Goal: Book appointment/travel/reservation

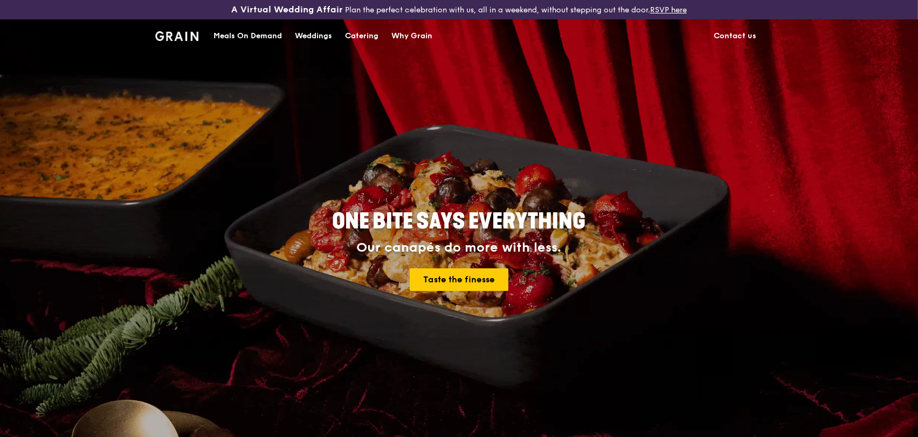
click at [270, 36] on div "Meals On Demand" at bounding box center [247, 36] width 68 height 32
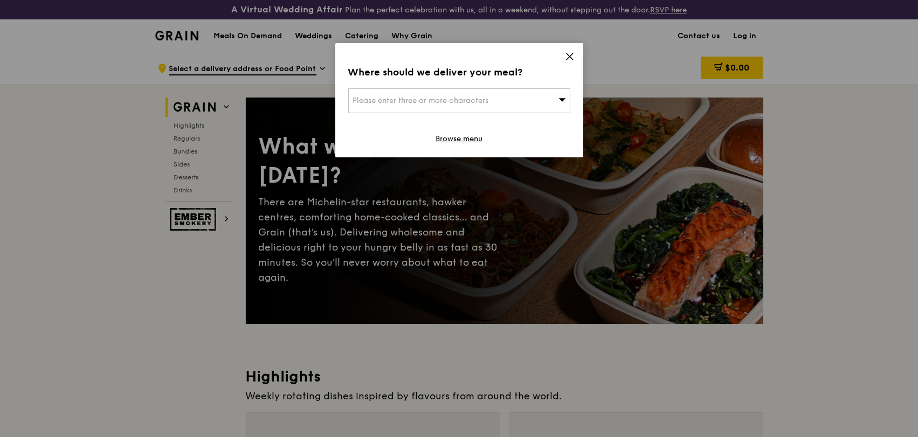
click at [550, 98] on div "Please enter three or more characters" at bounding box center [459, 100] width 222 height 25
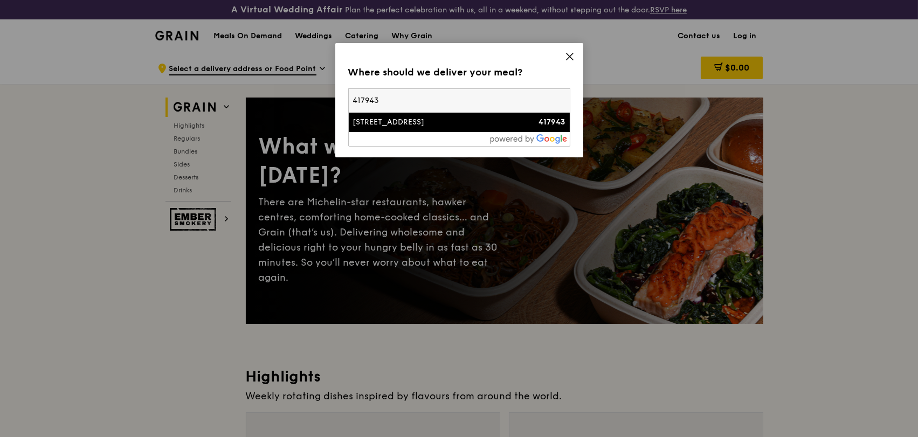
type input "417943"
click at [519, 123] on div "417943" at bounding box center [538, 122] width 53 height 11
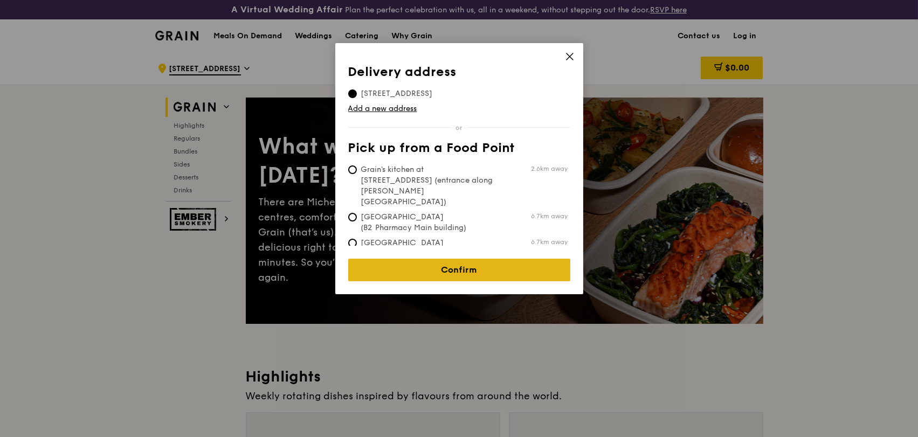
click at [479, 269] on link "Confirm" at bounding box center [459, 270] width 222 height 23
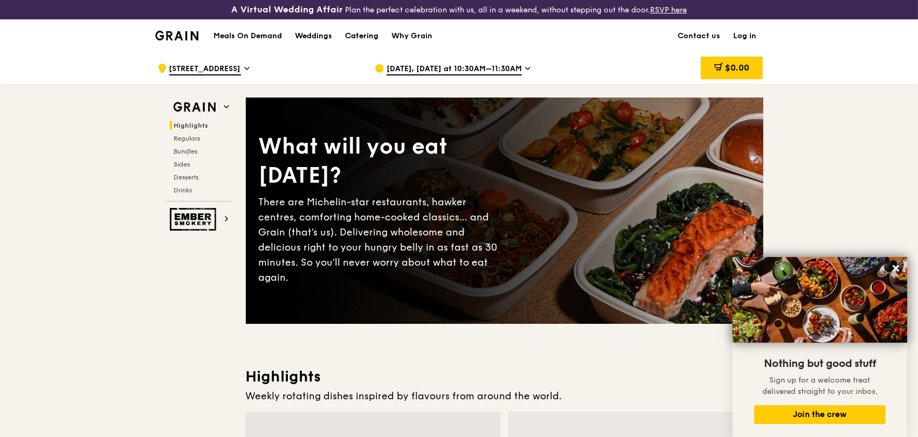
click at [359, 40] on div "Catering" at bounding box center [361, 36] width 33 height 32
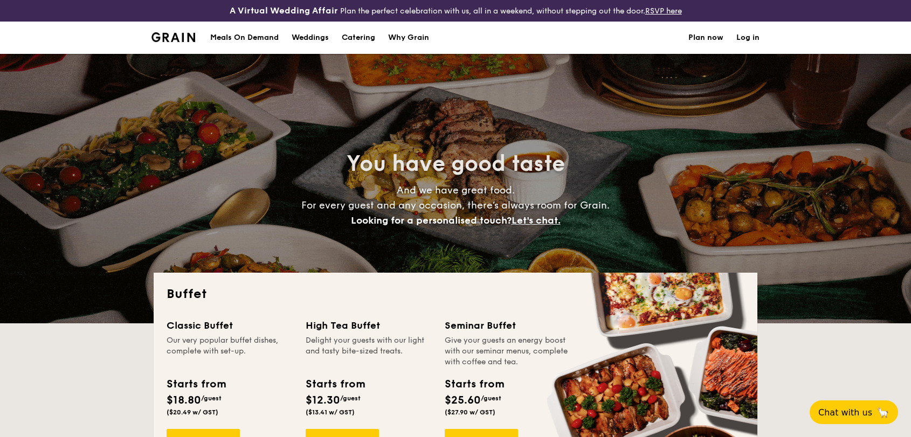
select select
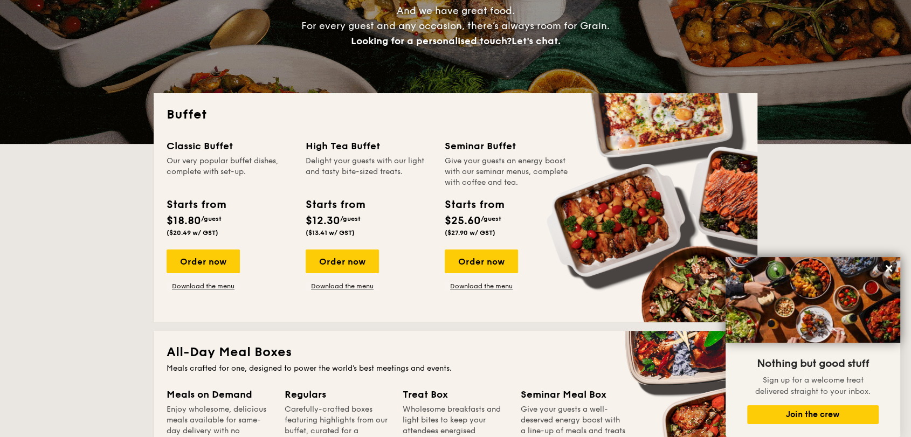
scroll to position [419, 0]
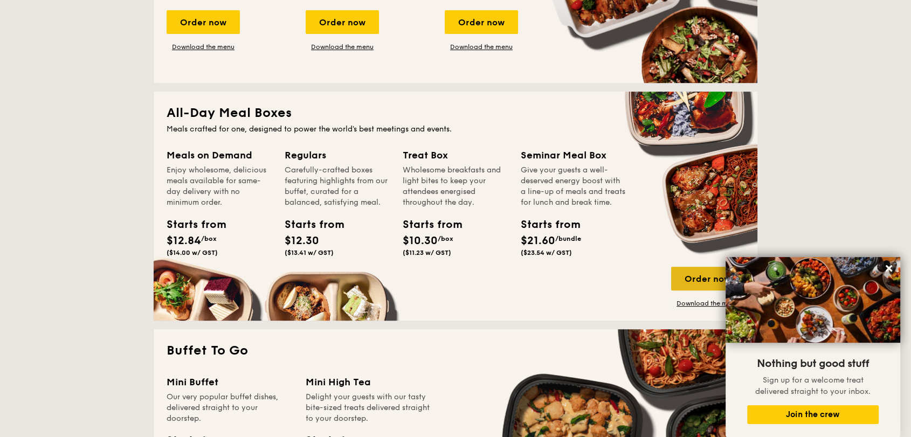
click at [699, 269] on div "Order now" at bounding box center [707, 279] width 73 height 24
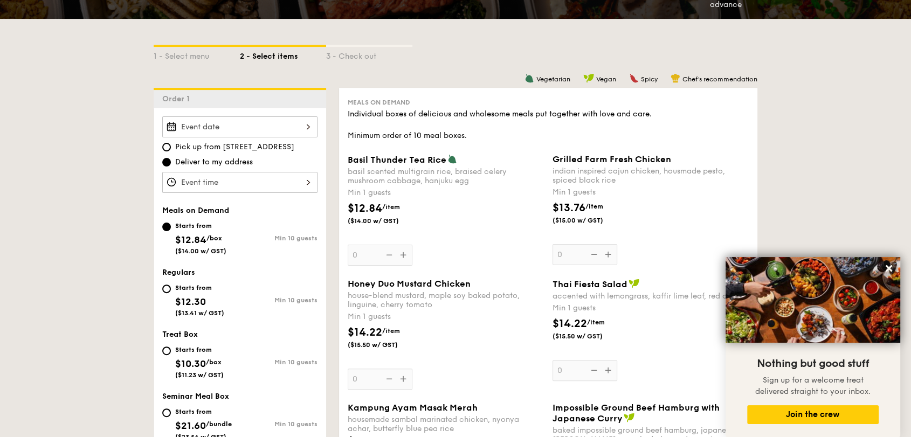
scroll to position [239, 0]
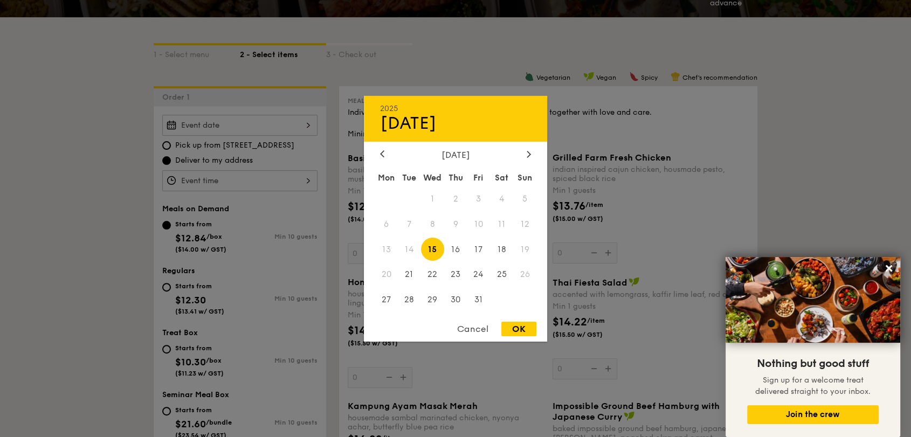
click at [199, 122] on div "2025 Oct [DATE] Tue Wed Thu Fri Sat Sun 1 2 3 4 5 6 7 8 9 10 11 12 13 14 15 16 …" at bounding box center [239, 125] width 155 height 21
click at [455, 274] on span "23" at bounding box center [455, 274] width 23 height 23
click at [510, 326] on div "OK" at bounding box center [518, 329] width 35 height 15
type input "[DATE]"
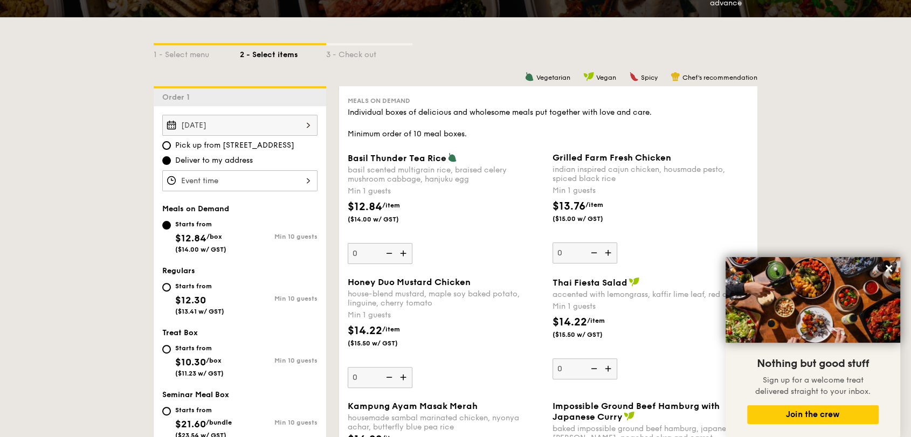
click at [238, 177] on div at bounding box center [239, 180] width 155 height 21
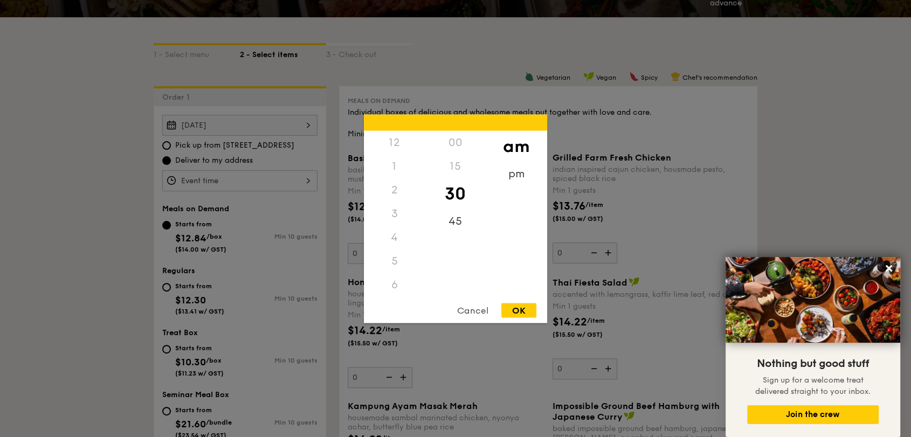
scroll to position [119, 0]
drag, startPoint x: 397, startPoint y: 241, endPoint x: 400, endPoint y: 217, distance: 24.5
click at [397, 215] on div "12 1 2 3 4 5 6 7 8 9 10 11" at bounding box center [394, 212] width 61 height 164
click at [394, 292] on div "11" at bounding box center [394, 295] width 61 height 31
click at [455, 221] on div "45" at bounding box center [455, 224] width 61 height 31
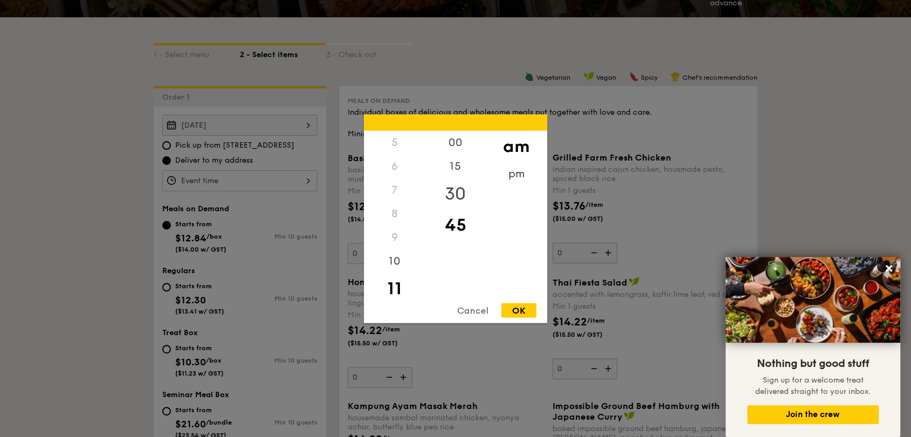
click at [448, 191] on div "30" at bounding box center [455, 193] width 61 height 31
click at [522, 307] on div "OK" at bounding box center [518, 310] width 35 height 15
type input "11:30AM"
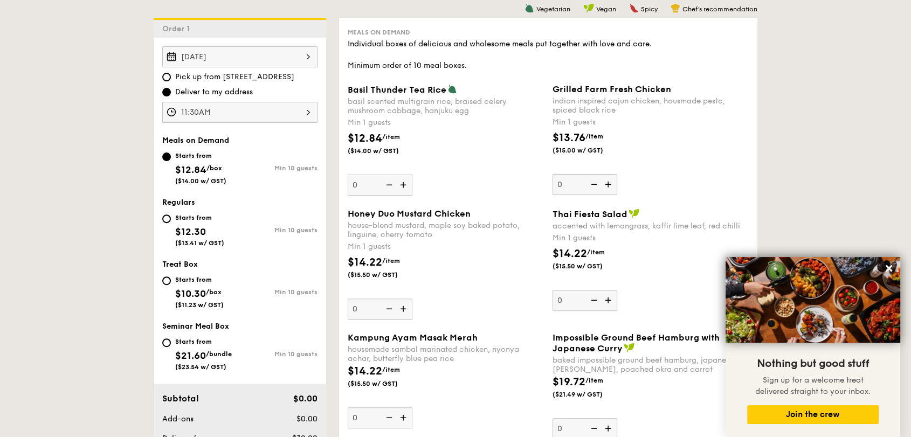
scroll to position [359, 0]
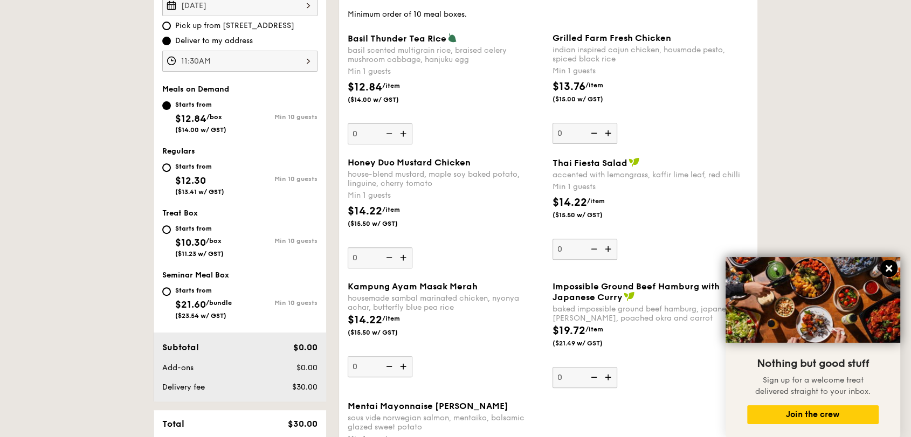
click at [890, 271] on icon at bounding box center [888, 268] width 6 height 6
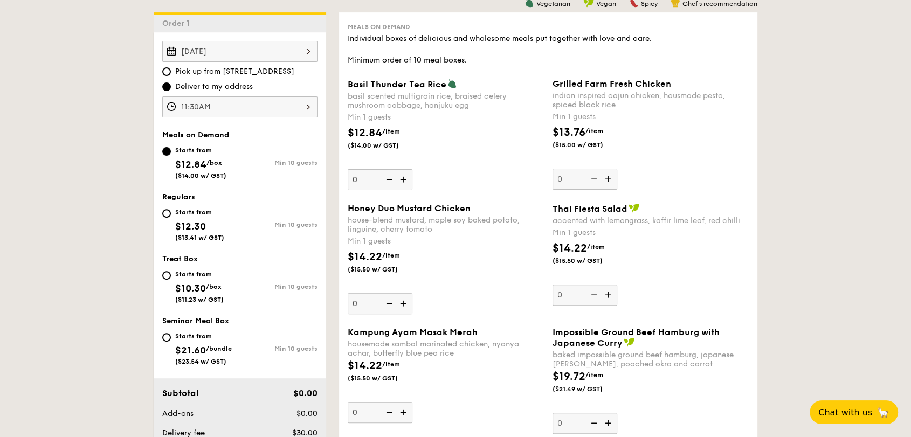
scroll to position [239, 0]
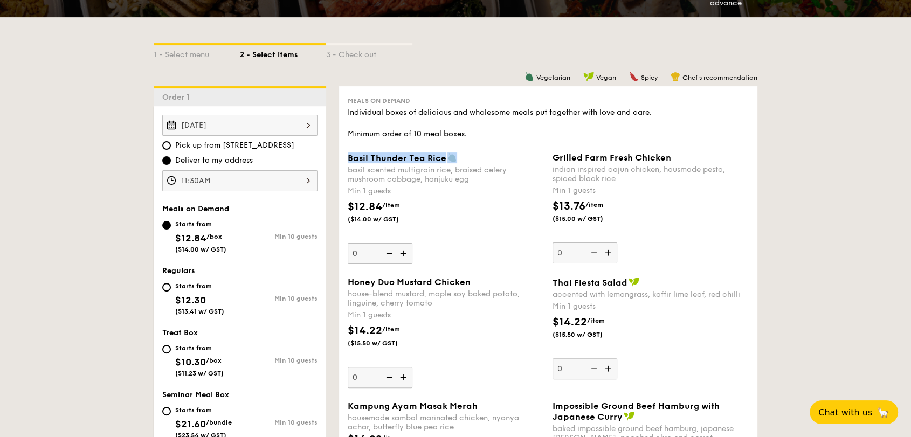
drag, startPoint x: 345, startPoint y: 158, endPoint x: 453, endPoint y: 158, distance: 107.2
click at [453, 158] on div "Basil Thunder Tea [PERSON_NAME] scented multigrain rice, braised celery mushroo…" at bounding box center [445, 209] width 205 height 112
copy span "Basil Thunder Tea Rice"
drag, startPoint x: 348, startPoint y: 169, endPoint x: 475, endPoint y: 180, distance: 127.2
click at [475, 180] on div "basil scented multigrain rice, braised celery mushroom cabbage, hanjuku egg" at bounding box center [446, 174] width 196 height 18
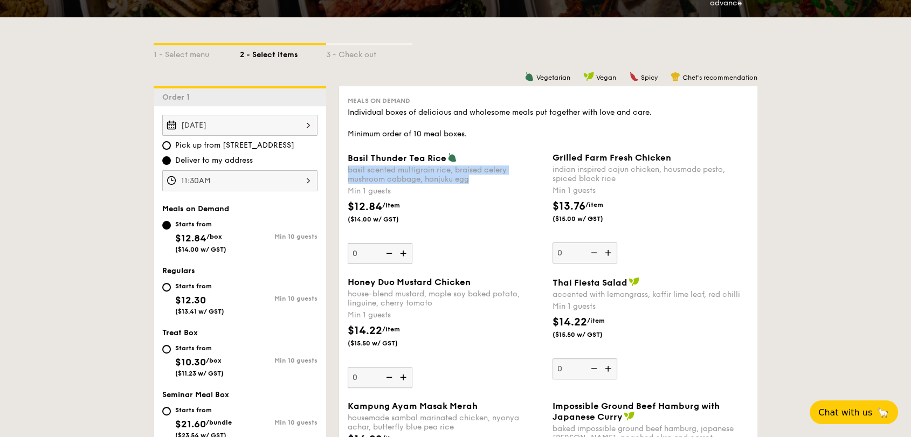
copy div "basil scented multigrain rice, braised celery mushroom cabbage, hanjuku egg"
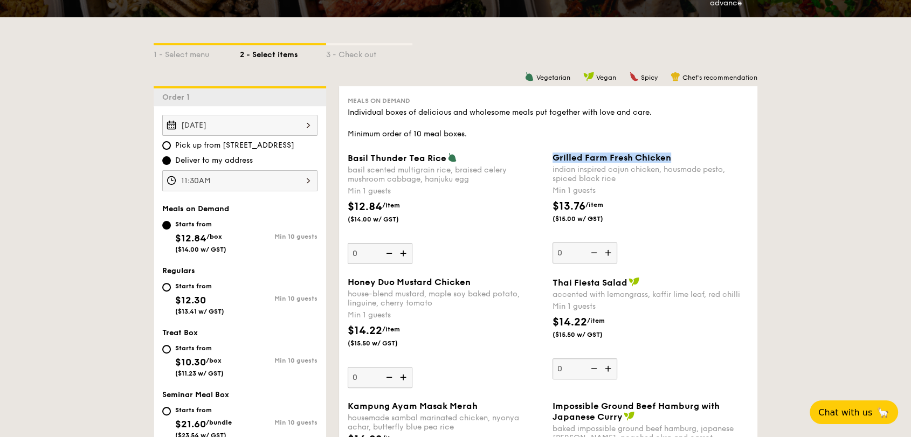
drag, startPoint x: 555, startPoint y: 155, endPoint x: 672, endPoint y: 156, distance: 116.4
click at [672, 156] on div "Grilled Farm Fresh Chicken" at bounding box center [650, 158] width 196 height 10
copy span "Grilled Farm Fresh Chicken"
drag, startPoint x: 550, startPoint y: 169, endPoint x: 615, endPoint y: 178, distance: 65.9
click at [615, 178] on div "Grilled Farm Fresh Chicken indian inspired cajun chicken, housmade pesto, spice…" at bounding box center [650, 208] width 205 height 111
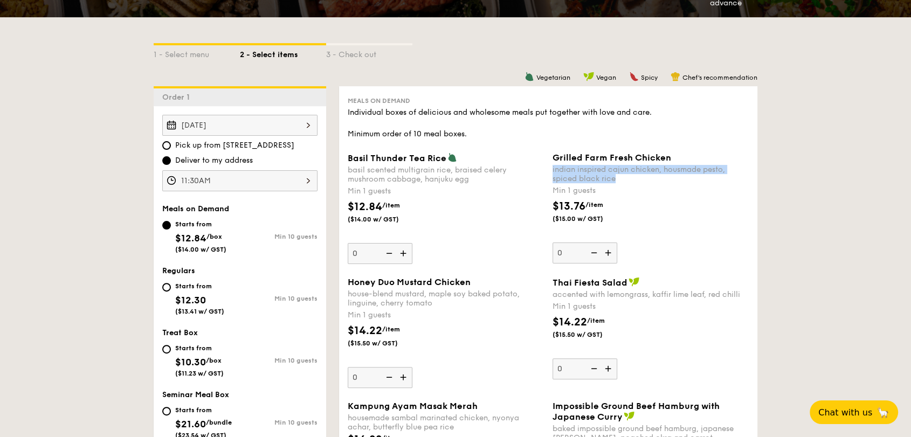
copy div "indian inspired cajun chicken, housmade pesto, spiced black rice"
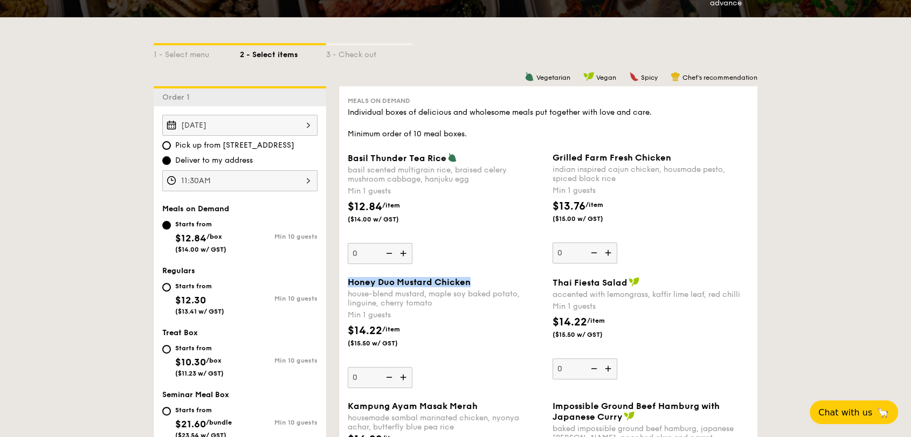
drag, startPoint x: 350, startPoint y: 278, endPoint x: 468, endPoint y: 284, distance: 118.2
click at [468, 284] on span "Honey Duo Mustard Chicken" at bounding box center [409, 282] width 123 height 10
copy span "Honey Duo Mustard Chicken"
drag, startPoint x: 345, startPoint y: 293, endPoint x: 437, endPoint y: 305, distance: 92.5
click at [437, 305] on div "Honey Duo Mustard Chicken house-blend mustard, maple soy baked potato, linguine…" at bounding box center [445, 332] width 205 height 111
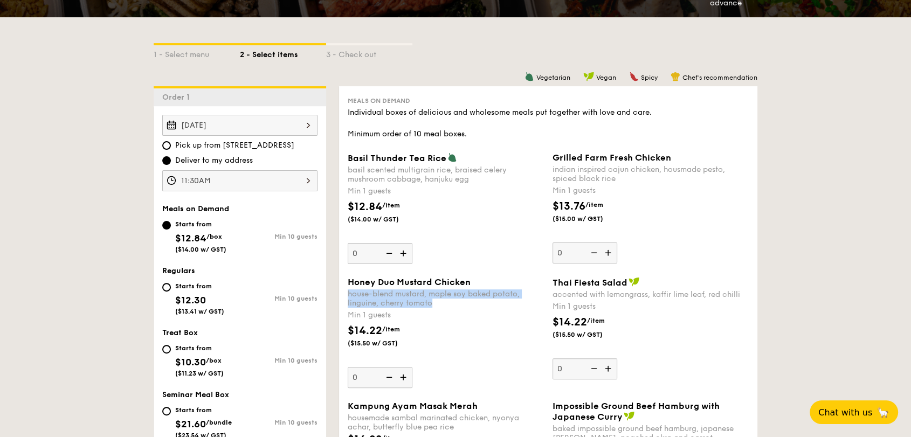
copy div "house-blend mustard, maple soy baked potato, linguine, cherry tomato"
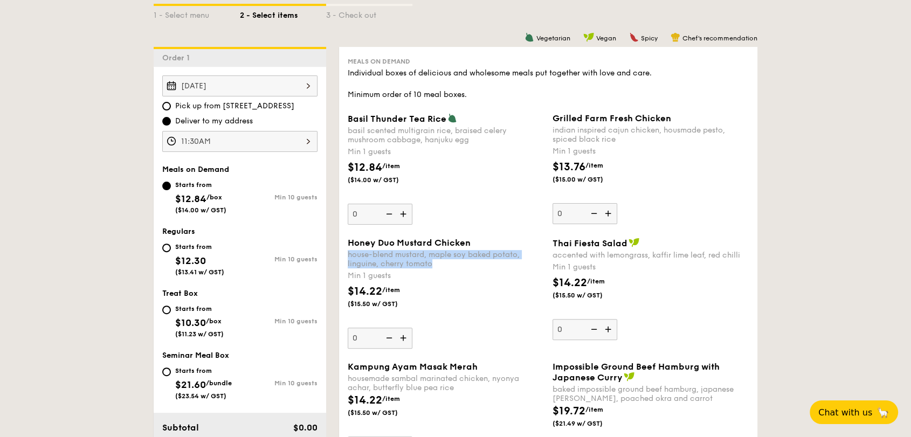
scroll to position [299, 0]
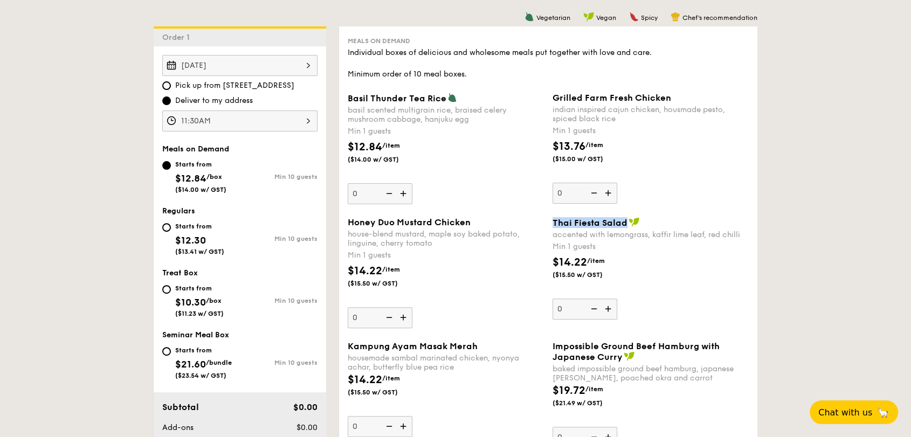
drag, startPoint x: 553, startPoint y: 219, endPoint x: 625, endPoint y: 219, distance: 72.2
click at [625, 219] on span "Thai Fiesta Salad" at bounding box center [589, 223] width 75 height 10
copy span "Thai Fiesta Salad"
drag, startPoint x: 551, startPoint y: 232, endPoint x: 600, endPoint y: 243, distance: 50.1
click at [600, 243] on div "Thai Fiesta Salad accented with lemongrass, kaffir lime leaf, red chilli Min 1 …" at bounding box center [650, 268] width 205 height 102
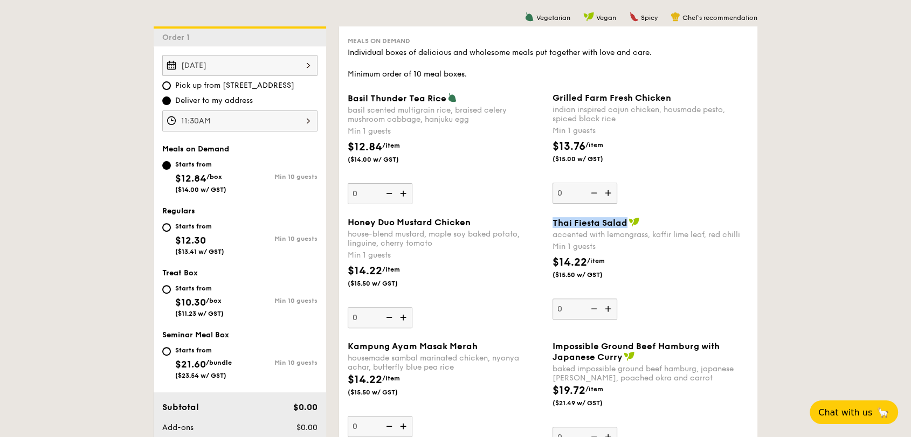
copy div "accented with lemongrass, kaffir lime leaf, red chilli Min 1 guests"
drag, startPoint x: 569, startPoint y: 17, endPoint x: 535, endPoint y: 15, distance: 34.0
click at [535, 15] on div "Vegetarian Vegan Spicy Chef's recommendation" at bounding box center [548, 17] width 418 height 10
copy span "Vegetarian"
drag, startPoint x: 615, startPoint y: 16, endPoint x: 595, endPoint y: 19, distance: 20.1
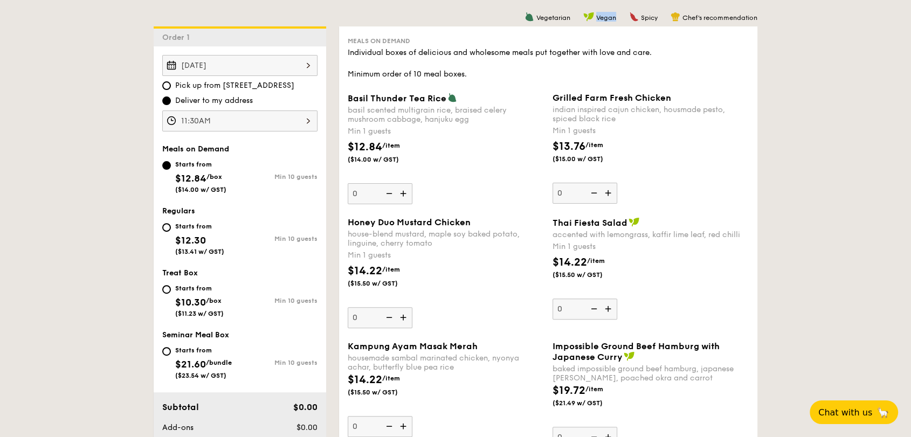
click at [595, 19] on div "Vegetarian Vegan Spicy Chef's recommendation" at bounding box center [548, 17] width 418 height 10
copy span "Vegan"
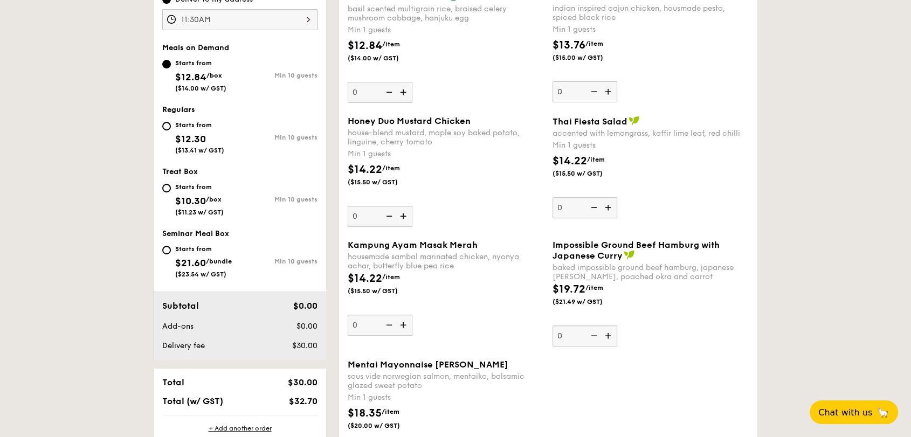
scroll to position [419, 0]
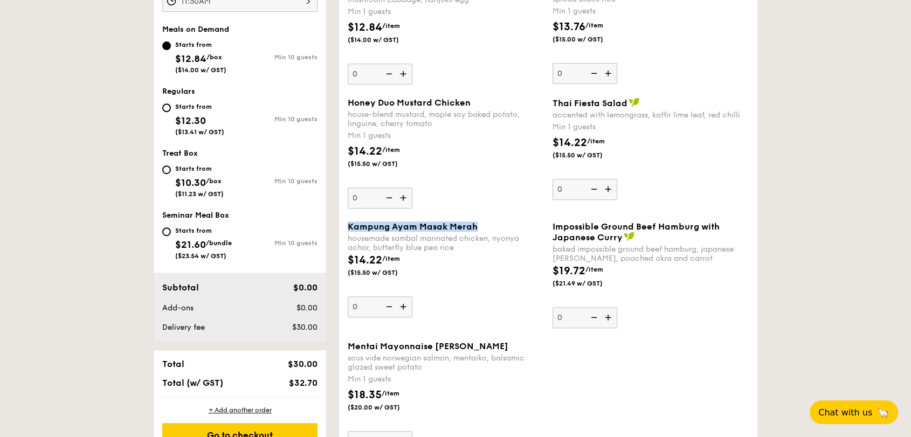
drag, startPoint x: 348, startPoint y: 221, endPoint x: 474, endPoint y: 225, distance: 126.2
click at [474, 225] on span "Kampung Ayam Masak Merah" at bounding box center [413, 226] width 130 height 10
drag, startPoint x: 455, startPoint y: 242, endPoint x: 344, endPoint y: 232, distance: 111.4
click at [344, 232] on div "Kampung Ayam Masak Merah housemade sambal marinated chicken, nyonya achar, butt…" at bounding box center [445, 269] width 205 height 96
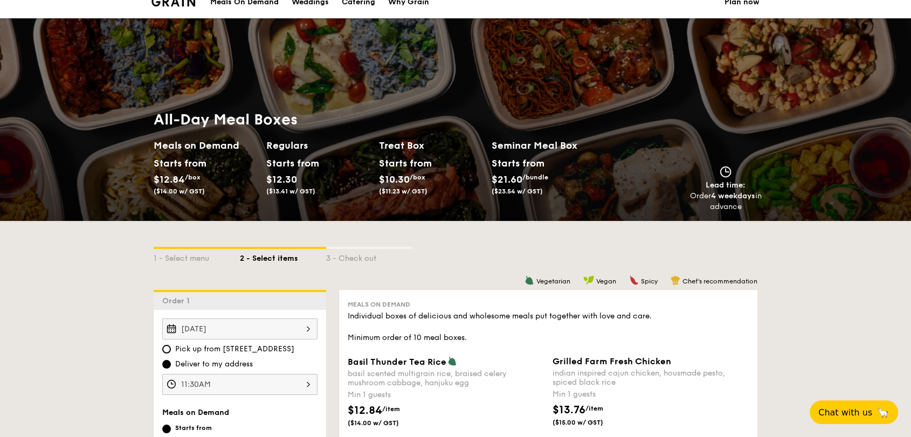
scroll to position [0, 0]
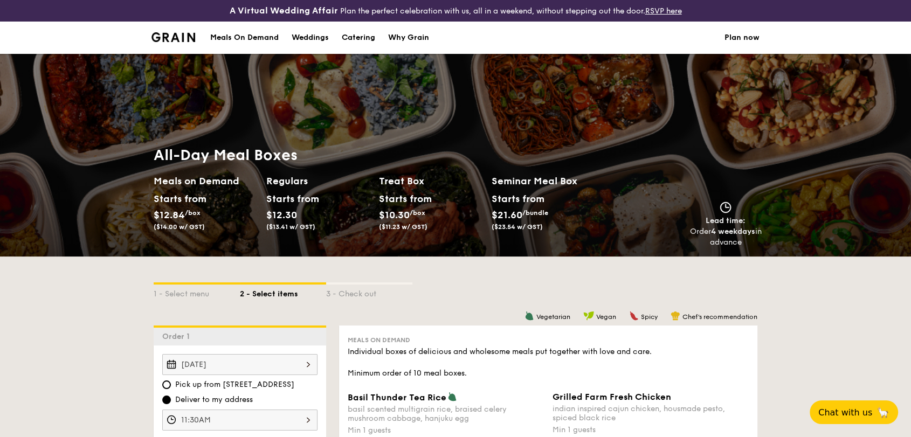
click at [247, 40] on div "Meals On Demand" at bounding box center [244, 38] width 68 height 32
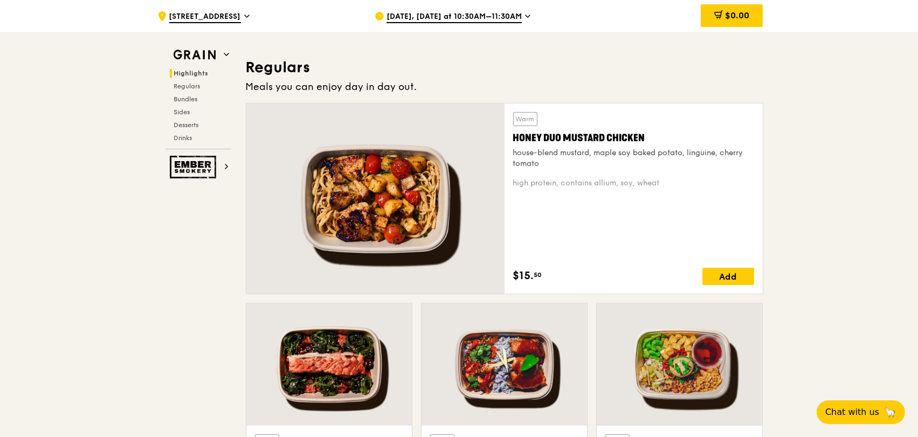
scroll to position [718, 0]
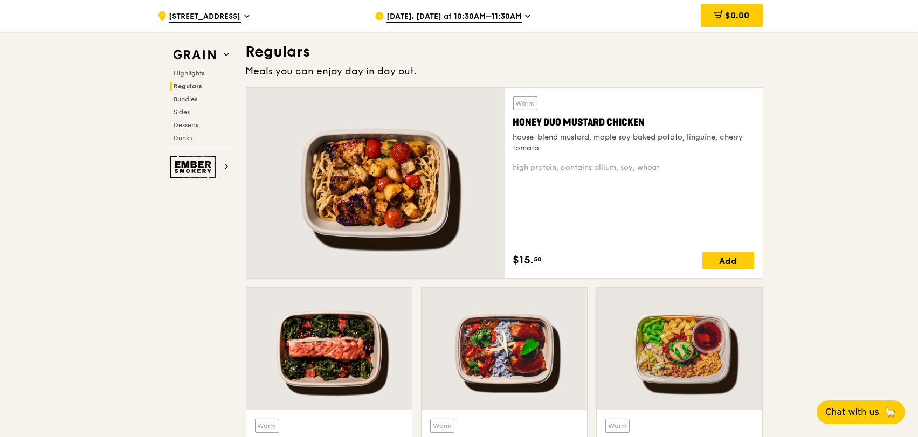
click at [360, 195] on div at bounding box center [375, 183] width 258 height 190
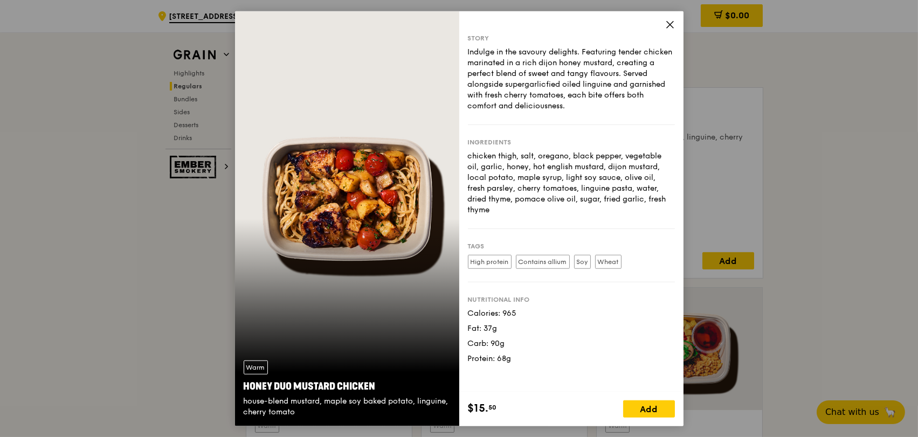
drag, startPoint x: 467, startPoint y: 140, endPoint x: 510, endPoint y: 142, distance: 43.7
click at [510, 142] on div "Story Indulge in the savoury delights. Featuring tender chicken marinated in a …" at bounding box center [571, 201] width 224 height 380
copy div "Ingredients"
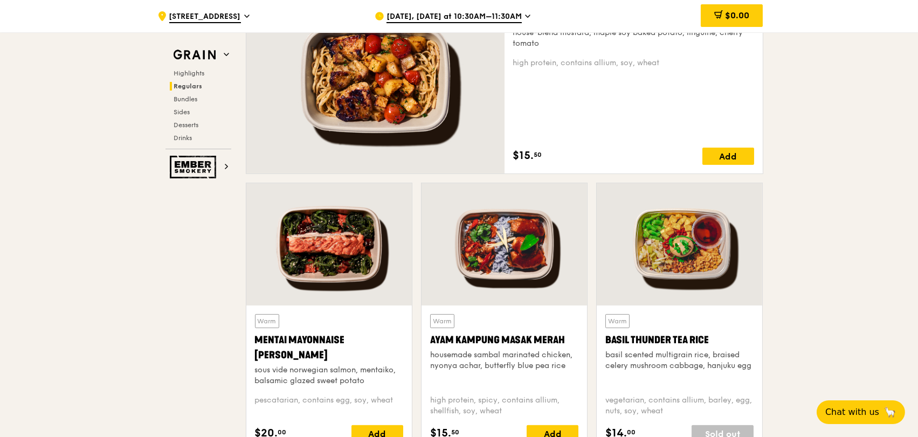
scroll to position [898, 0]
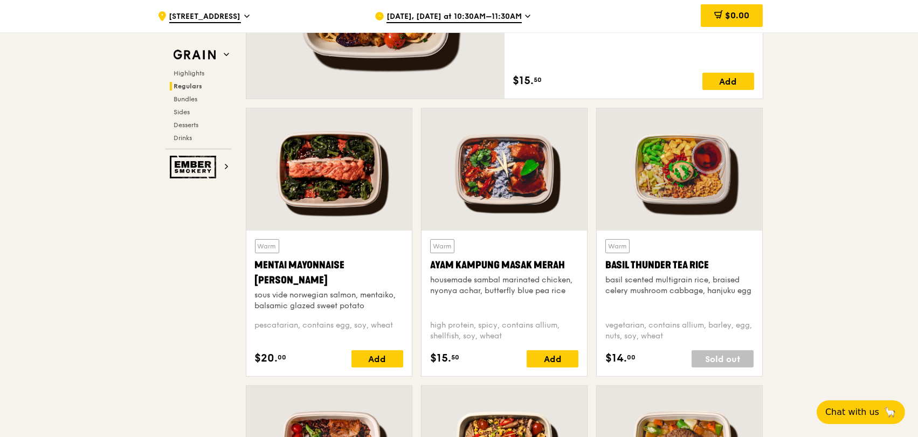
click at [671, 196] on div at bounding box center [679, 169] width 165 height 122
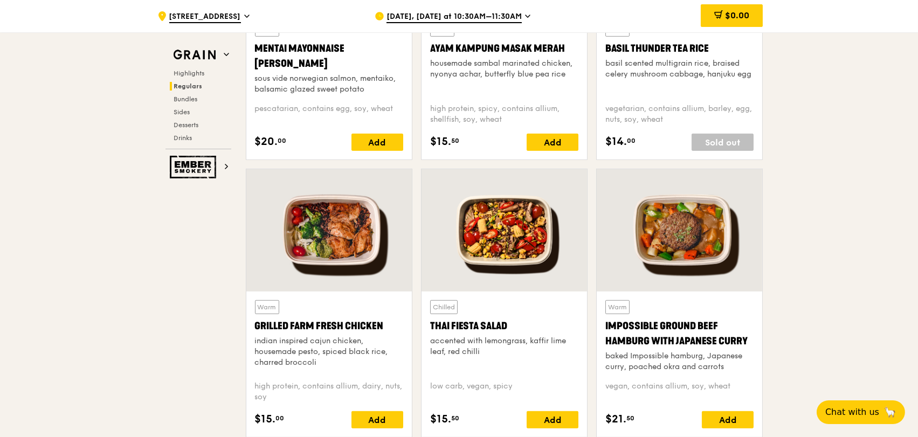
scroll to position [1138, 0]
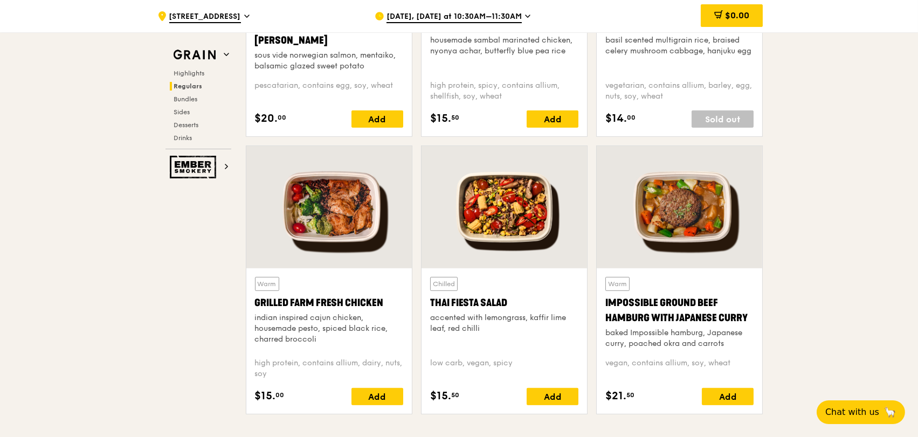
click at [320, 212] on div at bounding box center [328, 207] width 165 height 122
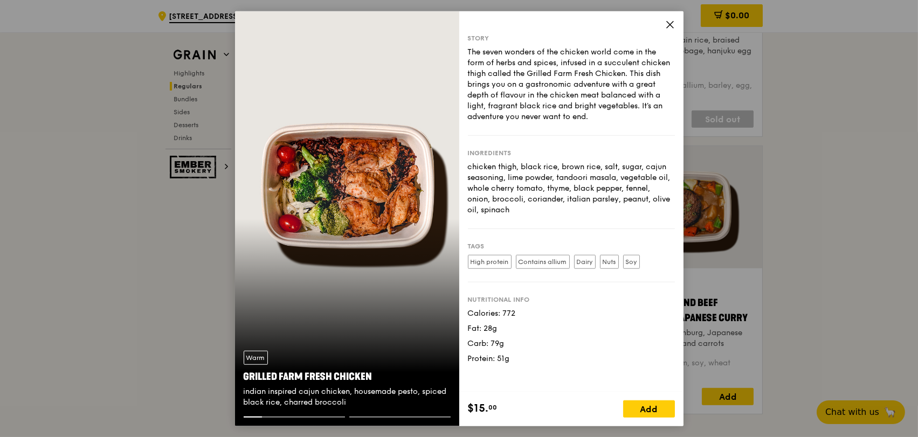
click at [304, 351] on div "Warm Grilled Farm Fresh Chicken indian inspired cajun chicken, housemade pesto,…" at bounding box center [347, 379] width 224 height 74
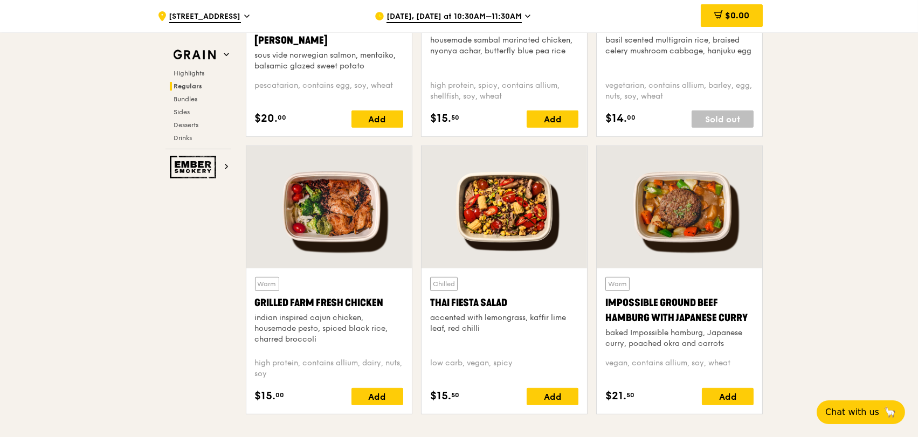
click at [504, 211] on div at bounding box center [503, 207] width 165 height 122
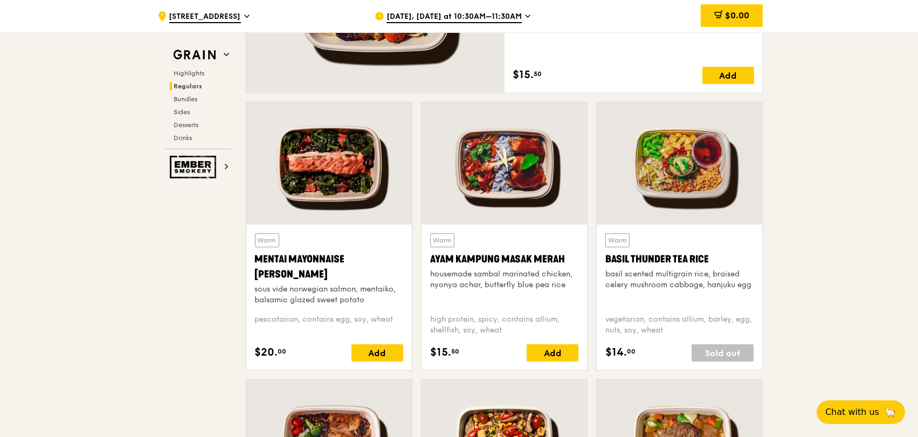
scroll to position [898, 0]
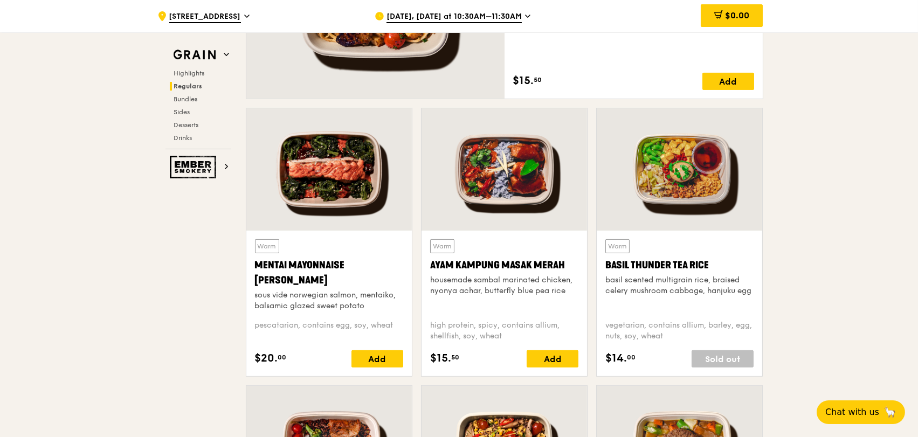
click at [496, 174] on div at bounding box center [503, 169] width 165 height 122
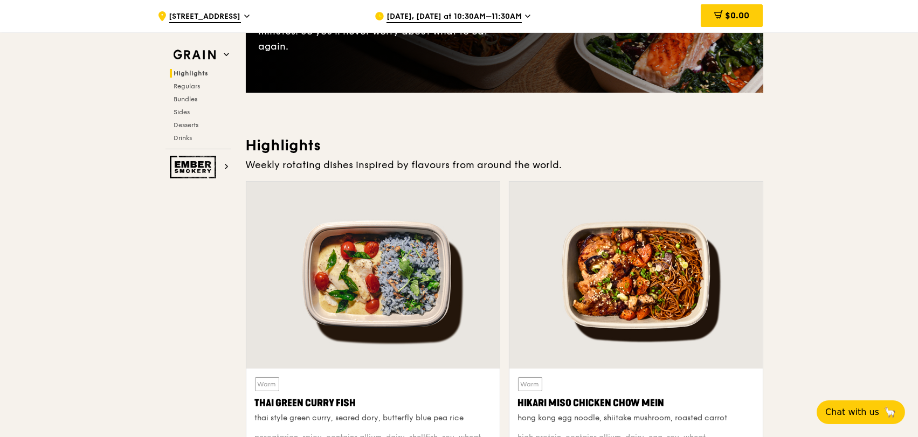
scroll to position [0, 0]
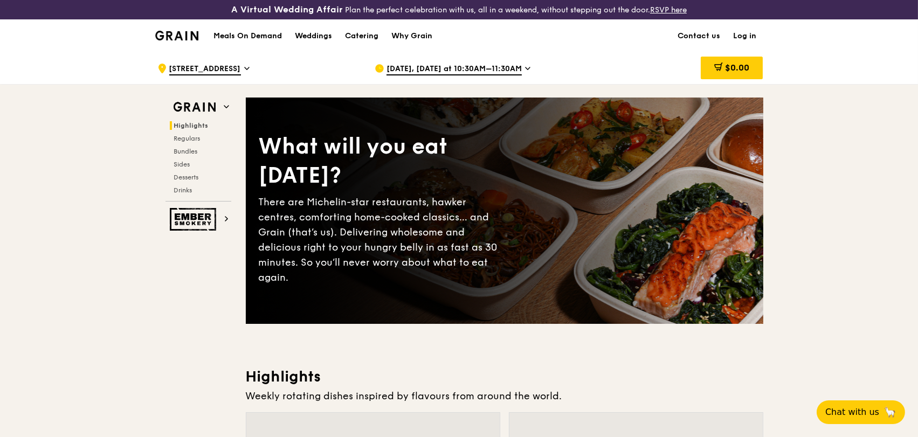
click at [429, 63] on div "Oct 9, Today at 10:30AM–11:30AM" at bounding box center [475, 68] width 200 height 32
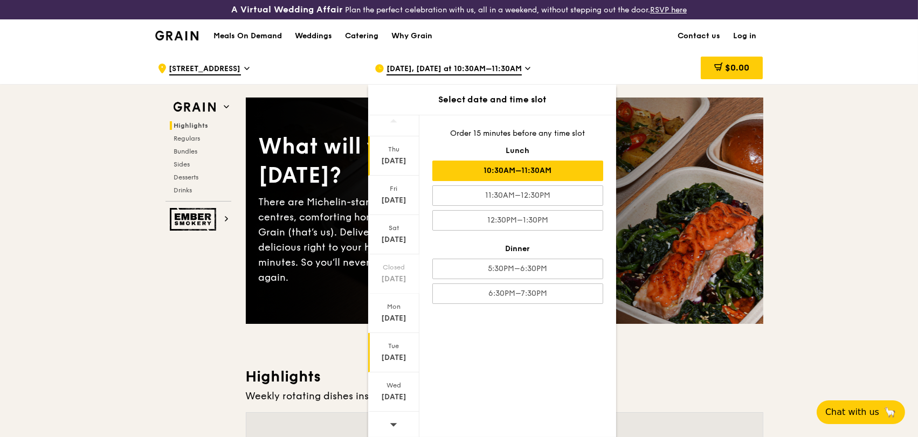
scroll to position [9, 0]
click at [393, 415] on span at bounding box center [394, 422] width 8 height 25
click at [516, 362] on div "Thu Oct 16 Fri Oct 17 Sat Oct 18 Closed Oct 19 Closed Oct 20 Tue Oct 21 Wed Oct…" at bounding box center [492, 276] width 248 height 322
click at [397, 398] on div "Oct 22" at bounding box center [394, 395] width 48 height 11
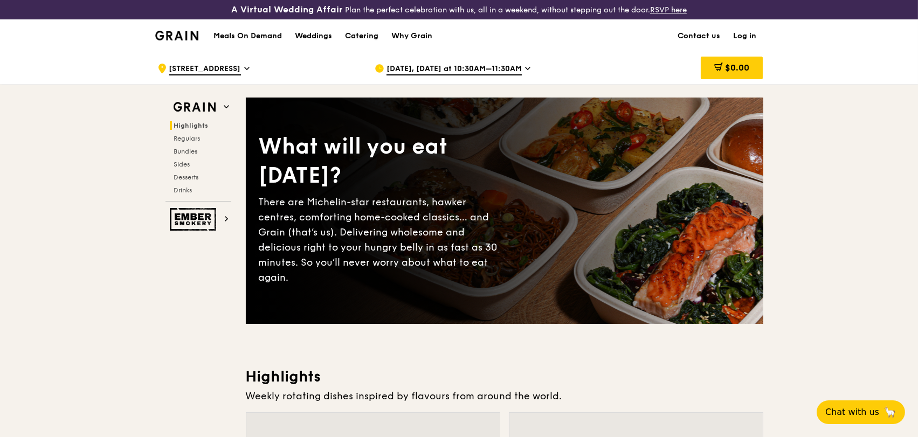
click at [374, 33] on div "Catering" at bounding box center [361, 36] width 33 height 32
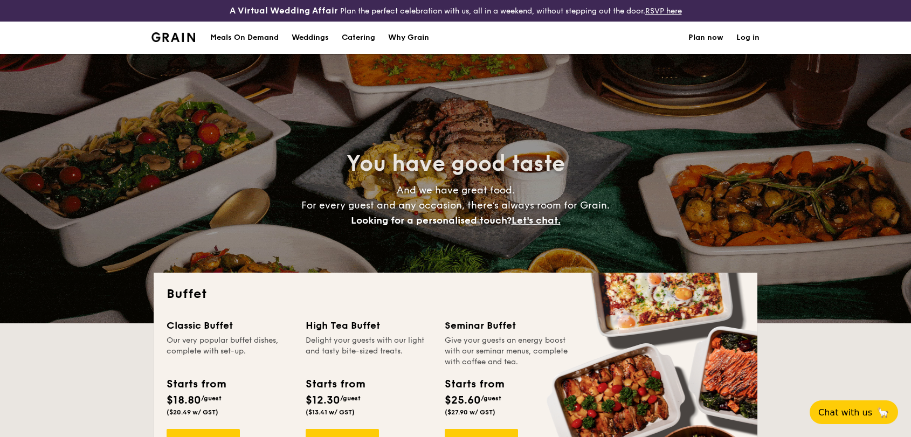
select select
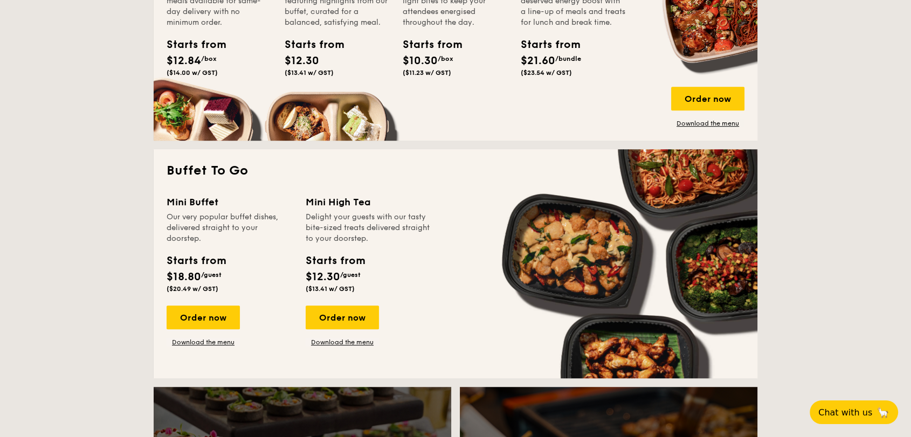
scroll to position [479, 0]
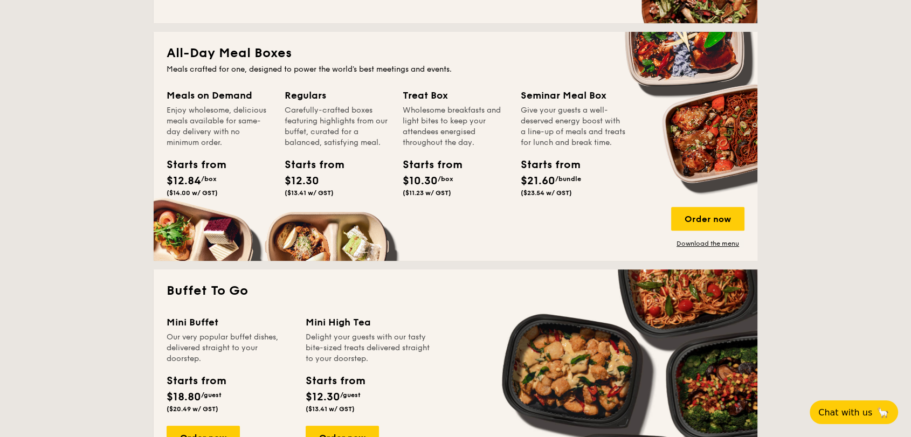
click at [581, 183] on span "/bundle" at bounding box center [568, 179] width 26 height 8
click at [684, 217] on div "Order now" at bounding box center [707, 219] width 73 height 24
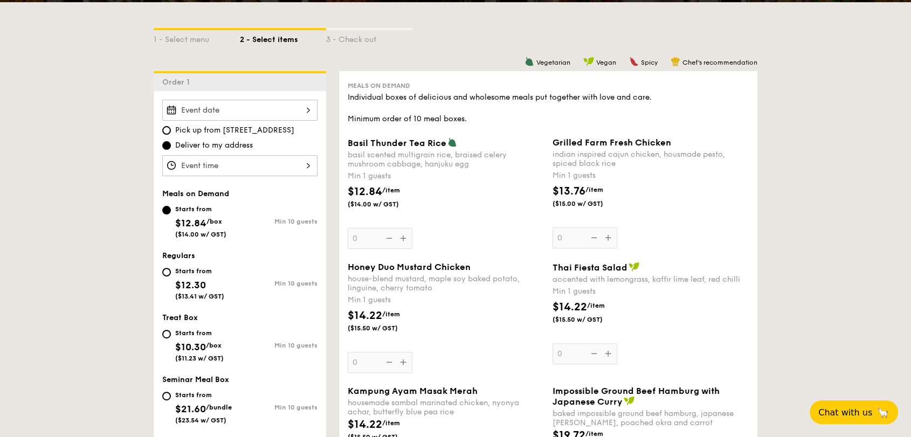
scroll to position [239, 0]
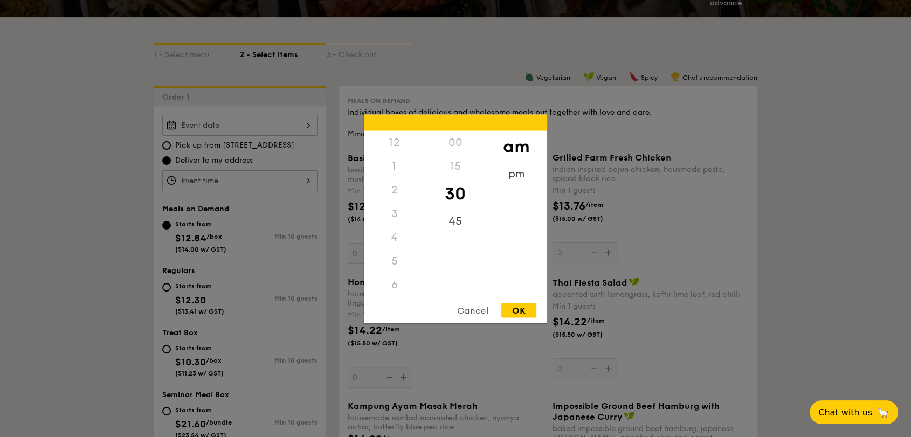
click at [191, 183] on div "12 1 2 3 4 5 6 7 8 9 10 11 00 15 30 45 am pm Cancel OK" at bounding box center [239, 180] width 155 height 21
click at [388, 290] on div "11" at bounding box center [394, 295] width 61 height 31
click at [517, 315] on div "OK" at bounding box center [518, 310] width 35 height 15
type input "11:30AM"
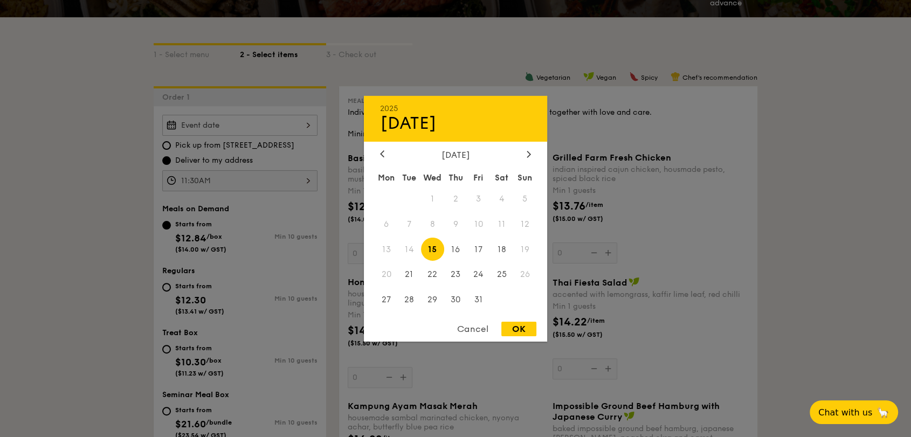
click at [199, 119] on div "2025 Oct [DATE] Tue Wed Thu Fri Sat Sun 1 2 3 4 5 6 7 8 9 10 11 12 13 14 15 16 …" at bounding box center [239, 125] width 155 height 21
click at [459, 270] on span "23" at bounding box center [455, 274] width 23 height 23
click at [516, 329] on div "OK" at bounding box center [518, 329] width 35 height 15
type input "[DATE]"
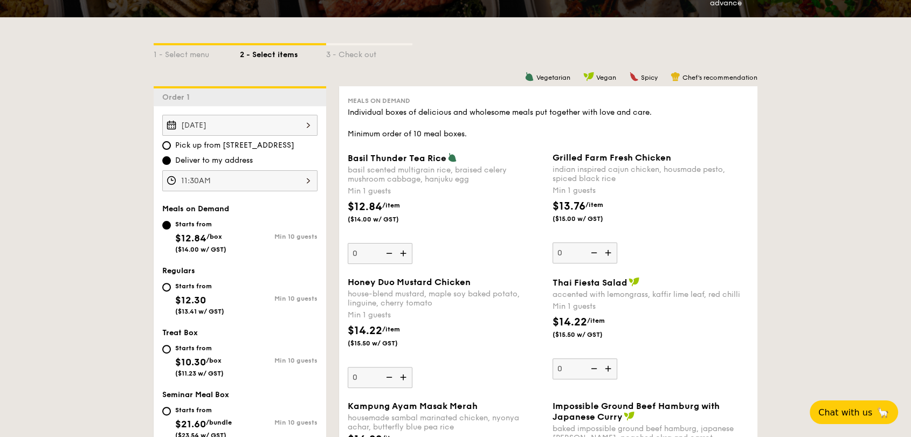
click at [238, 176] on div "11:30AM" at bounding box center [239, 180] width 155 height 21
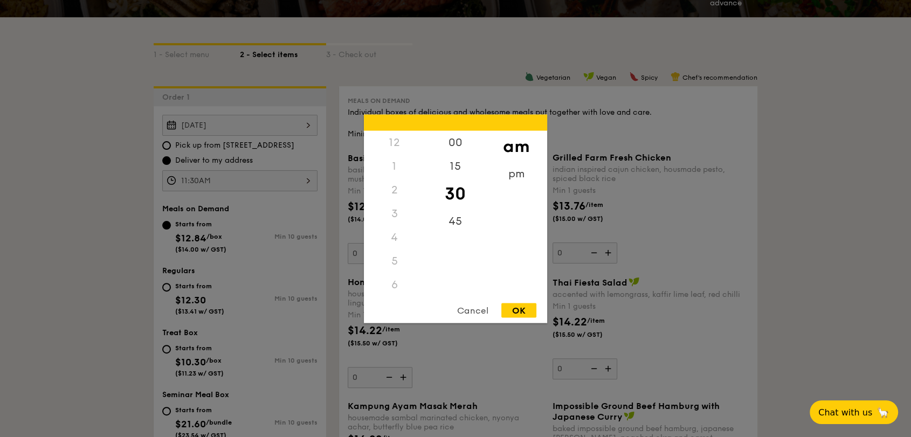
scroll to position [128, 0]
click at [392, 201] on div "8" at bounding box center [394, 204] width 61 height 24
click at [397, 204] on div "8" at bounding box center [394, 204] width 61 height 24
click at [93, 249] on div at bounding box center [455, 218] width 911 height 437
